Goal: Transaction & Acquisition: Purchase product/service

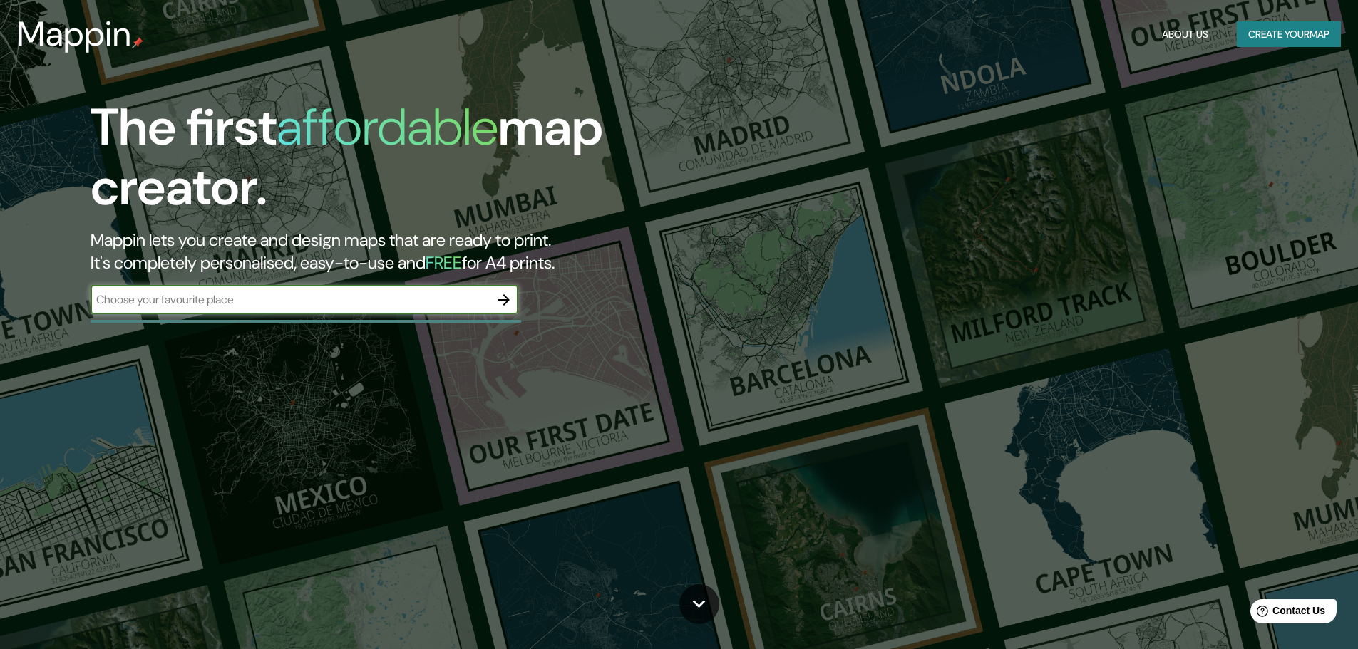
click at [259, 302] on input "text" at bounding box center [290, 300] width 399 height 16
type input "[GEOGRAPHIC_DATA]"
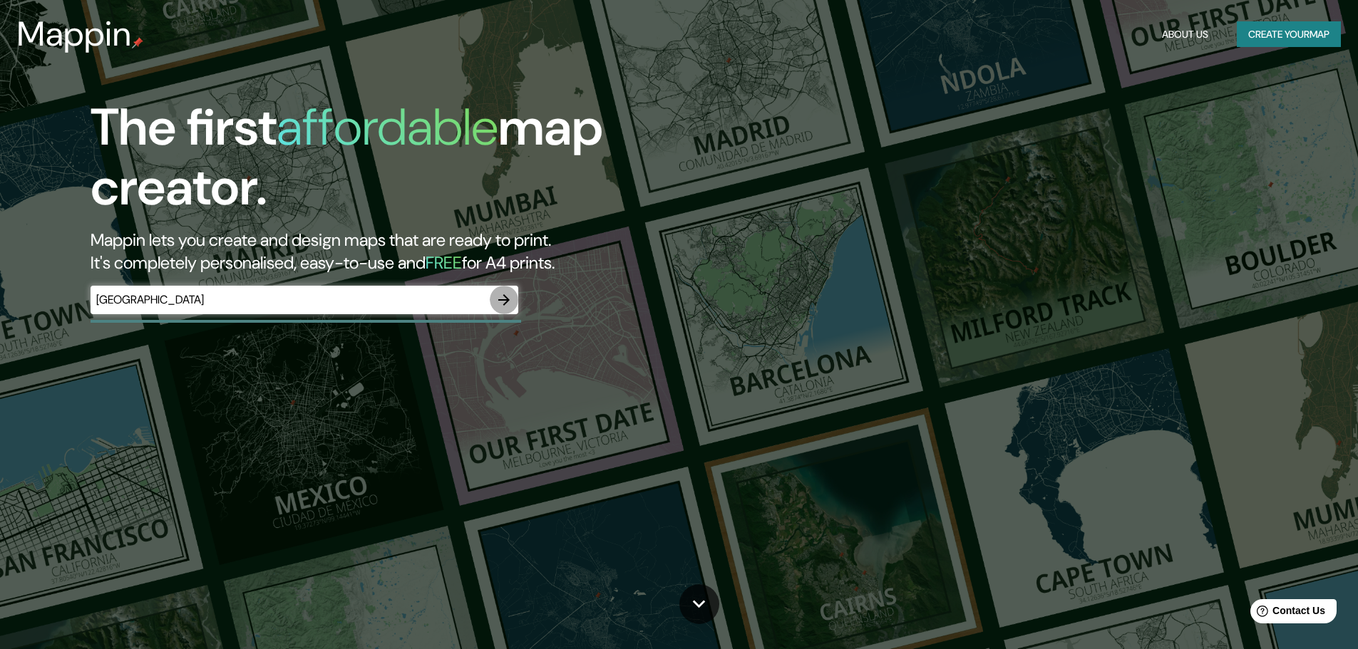
click at [504, 297] on icon "button" at bounding box center [503, 300] width 17 height 17
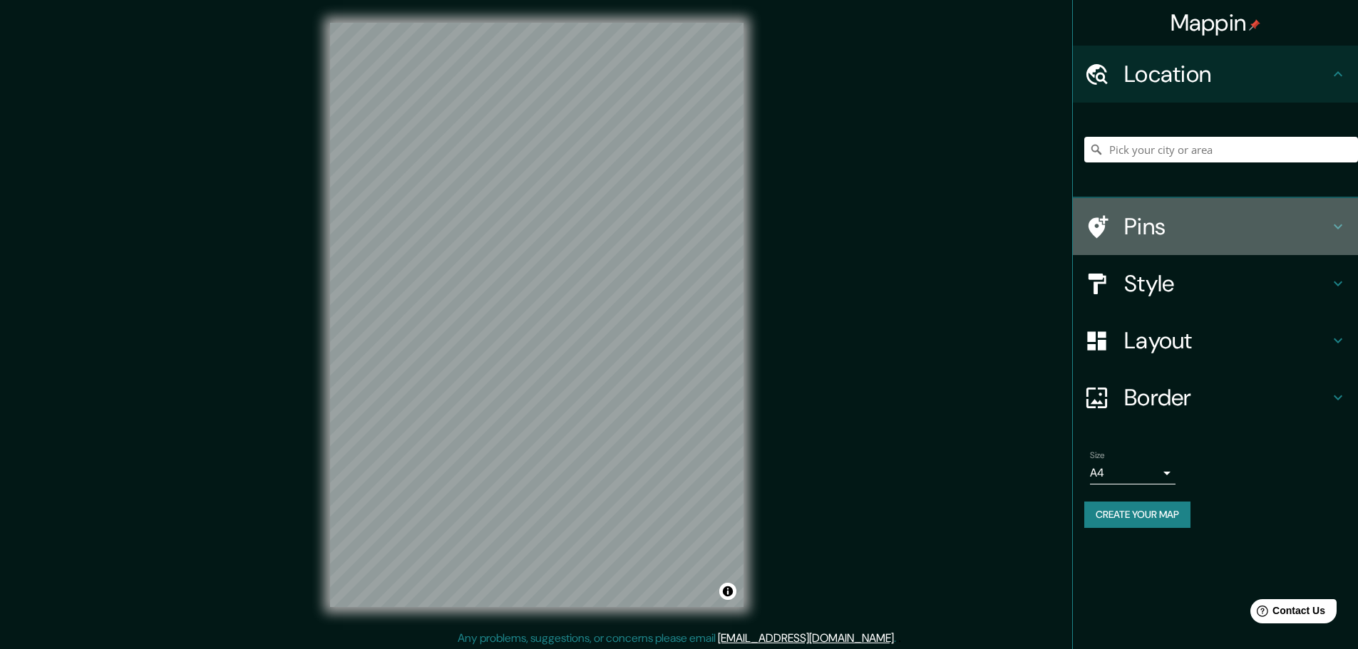
click at [1146, 226] on h4 "Pins" at bounding box center [1226, 226] width 205 height 29
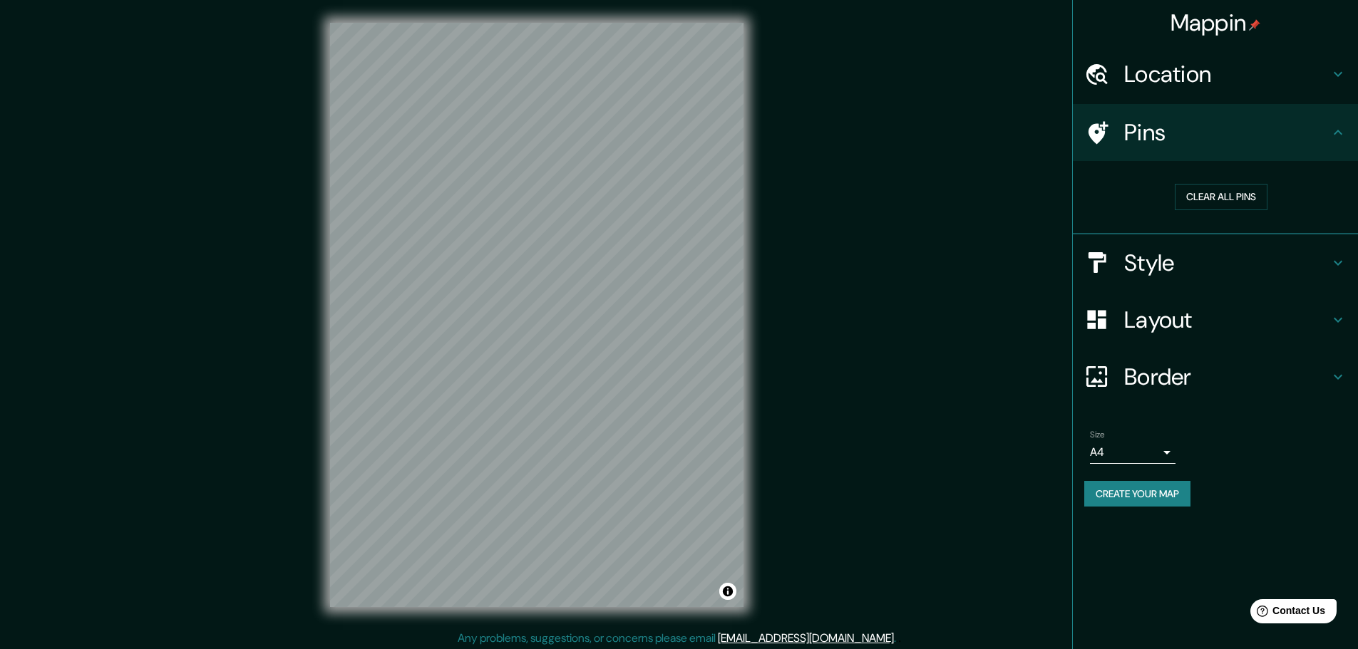
click at [1144, 130] on h4 "Pins" at bounding box center [1226, 132] width 205 height 29
click at [1153, 69] on h4 "Location" at bounding box center [1226, 74] width 205 height 29
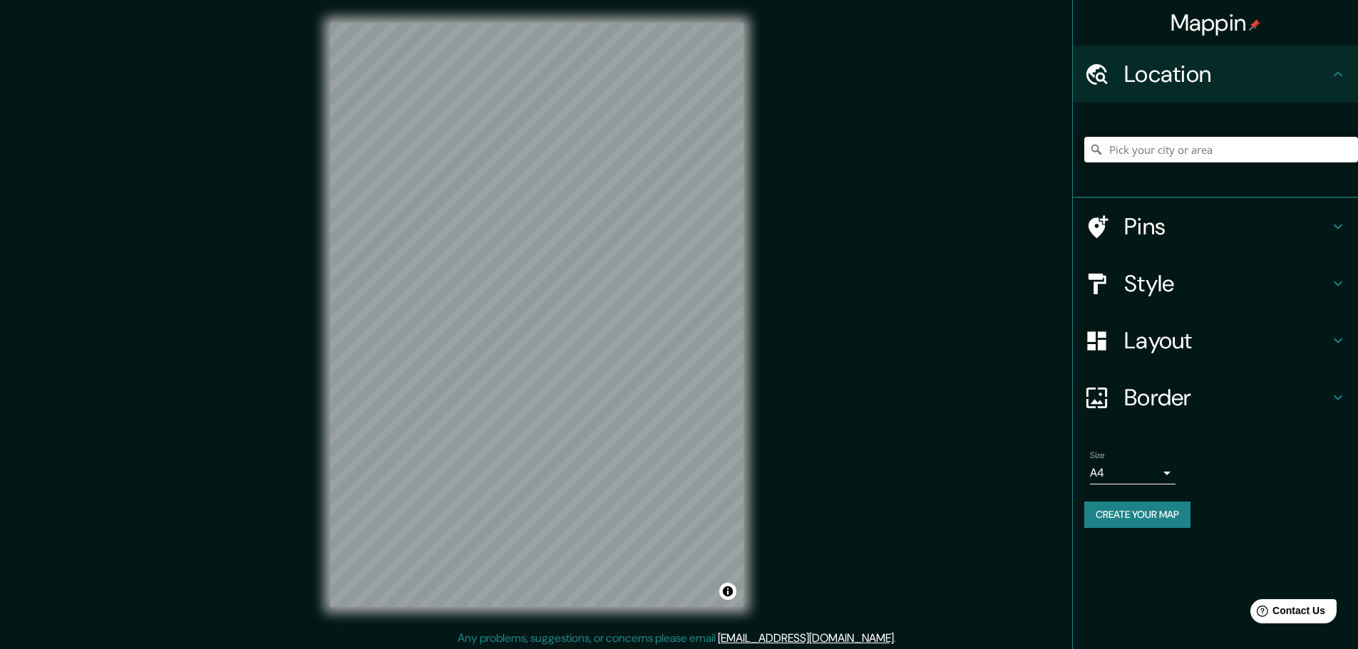
click at [1161, 150] on input "Pick your city or area" at bounding box center [1221, 150] width 274 height 26
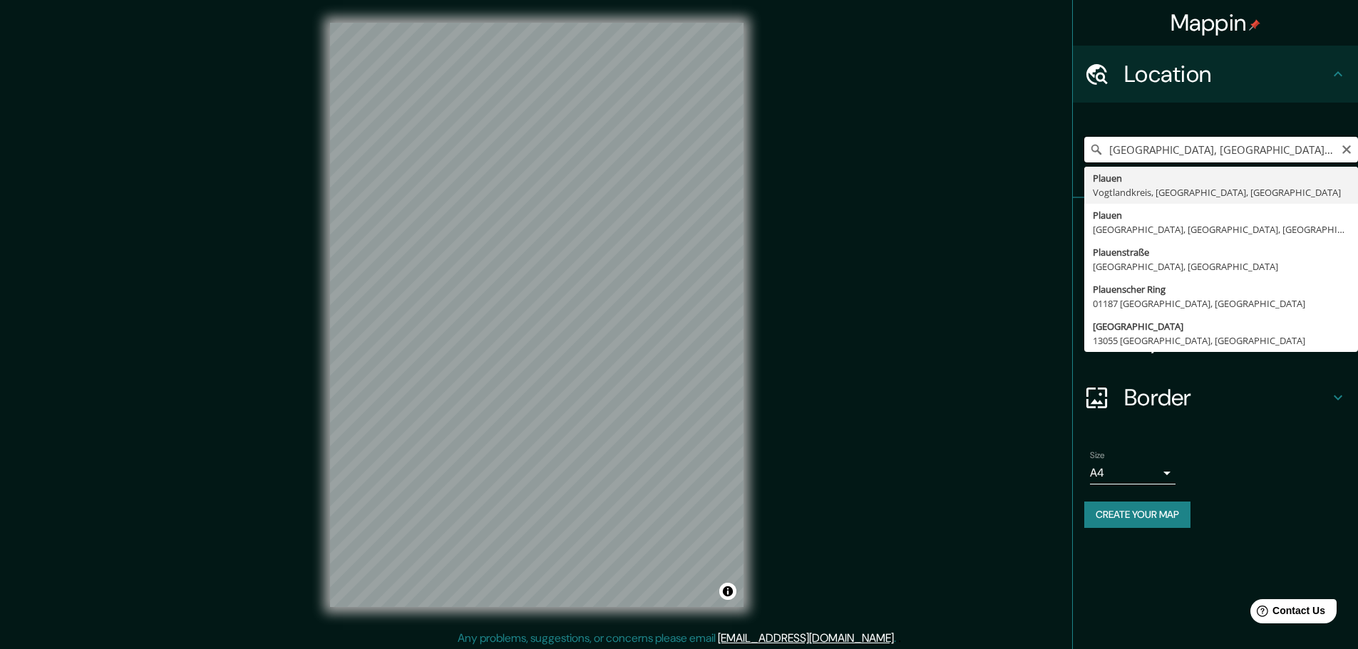
drag, startPoint x: 1161, startPoint y: 150, endPoint x: 1368, endPoint y: 683, distance: 571.5
click at [1357, 649] on html "Mappin Location [GEOGRAPHIC_DATA], [GEOGRAPHIC_DATA], [GEOGRAPHIC_DATA], [GEOGR…" at bounding box center [679, 324] width 1358 height 649
type input "[GEOGRAPHIC_DATA], [GEOGRAPHIC_DATA], [GEOGRAPHIC_DATA], [GEOGRAPHIC_DATA]"
